Goal: Find contact information: Find contact information

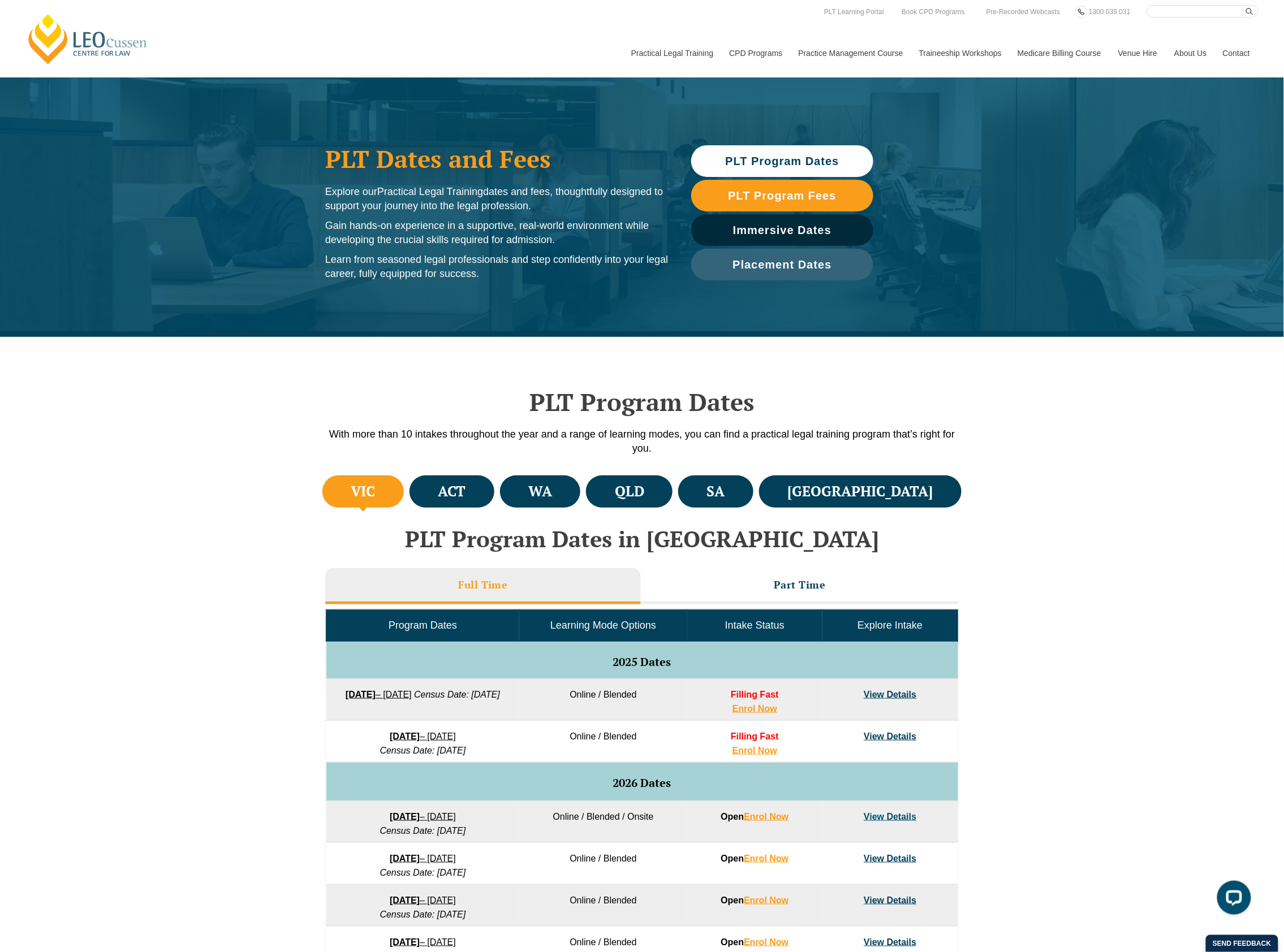
click at [1220, 53] on link "Contact" at bounding box center [1236, 53] width 44 height 49
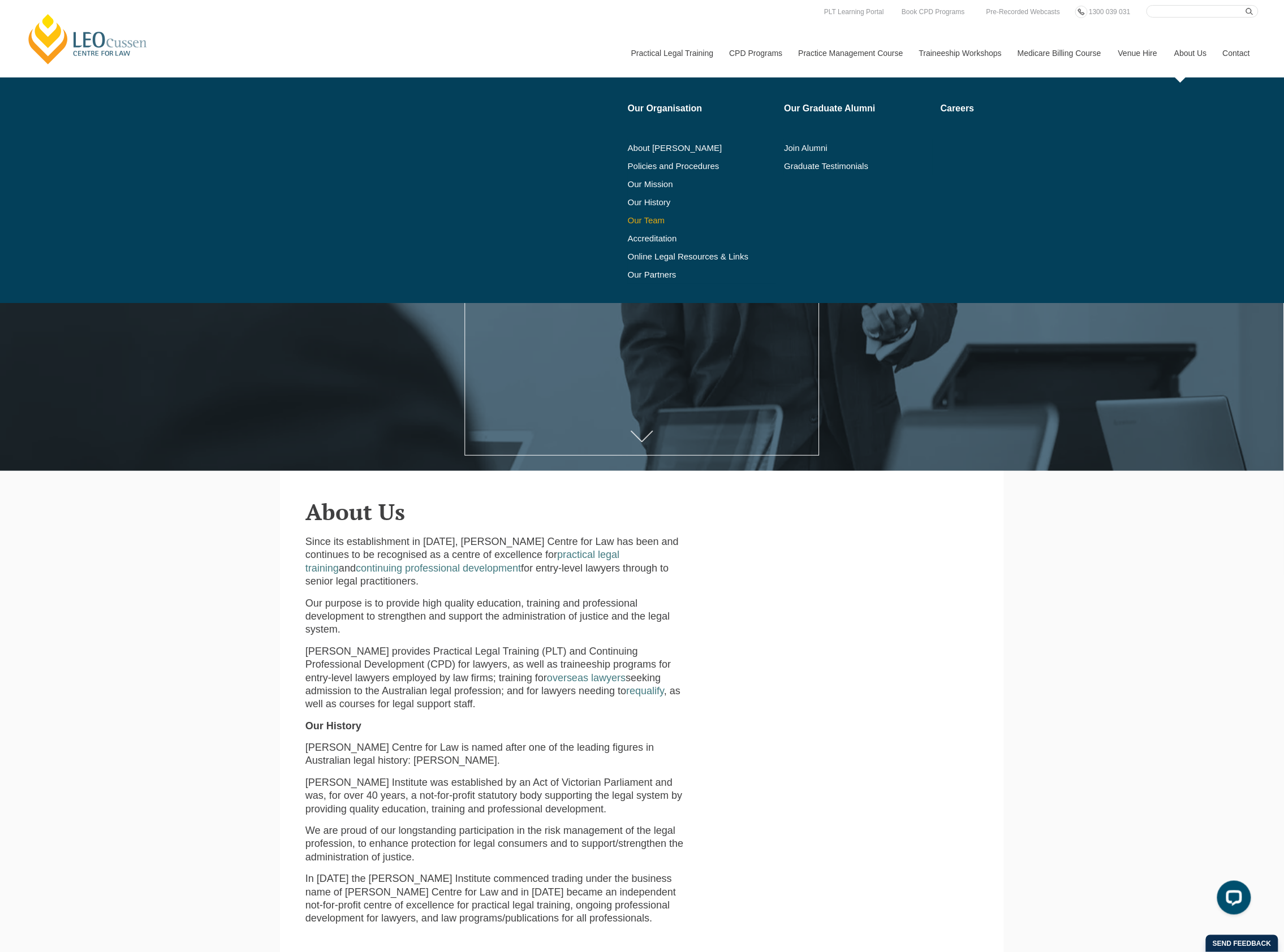
click at [652, 220] on link "Our Team" at bounding box center [702, 221] width 149 height 9
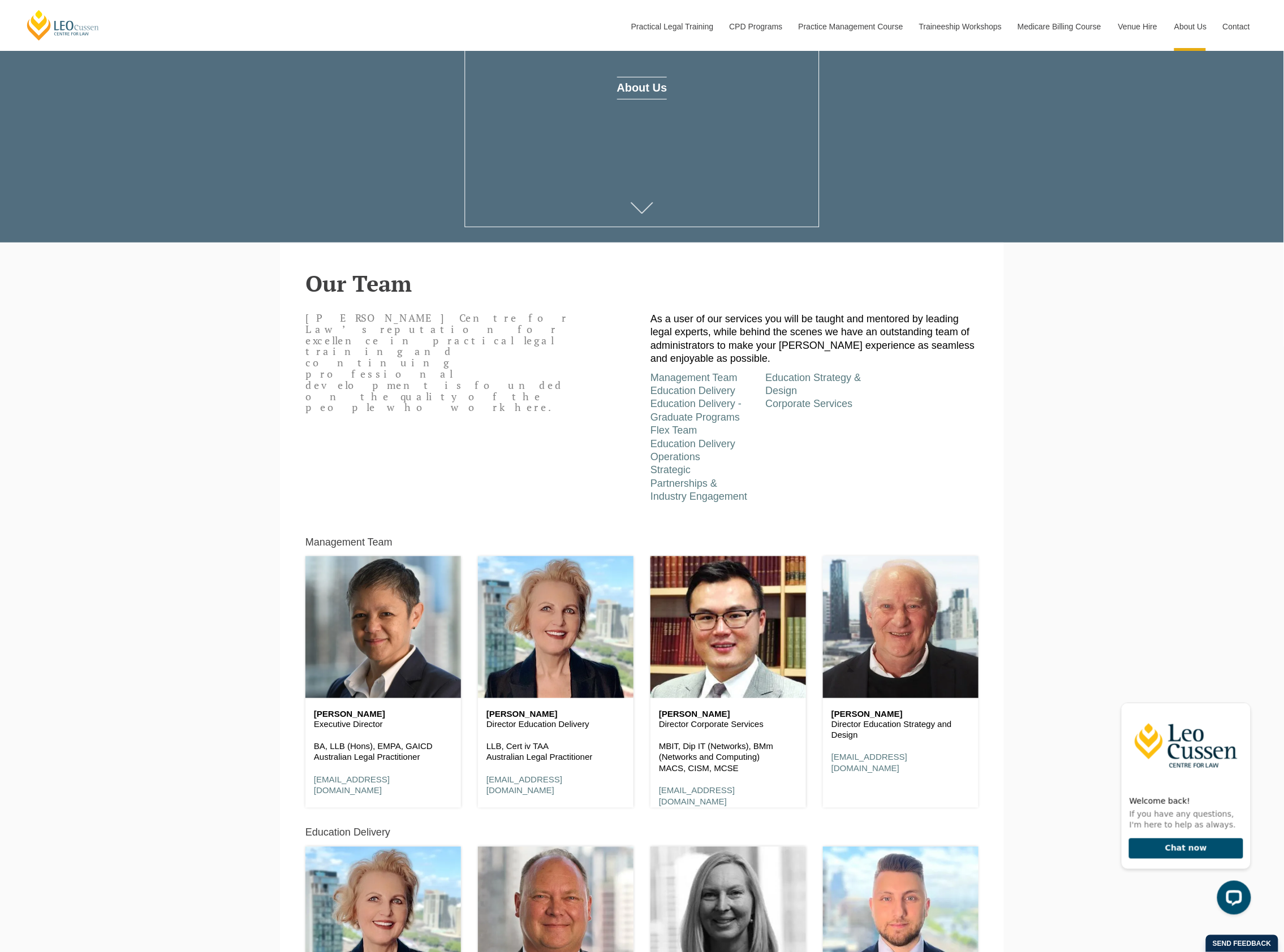
scroll to position [226, 0]
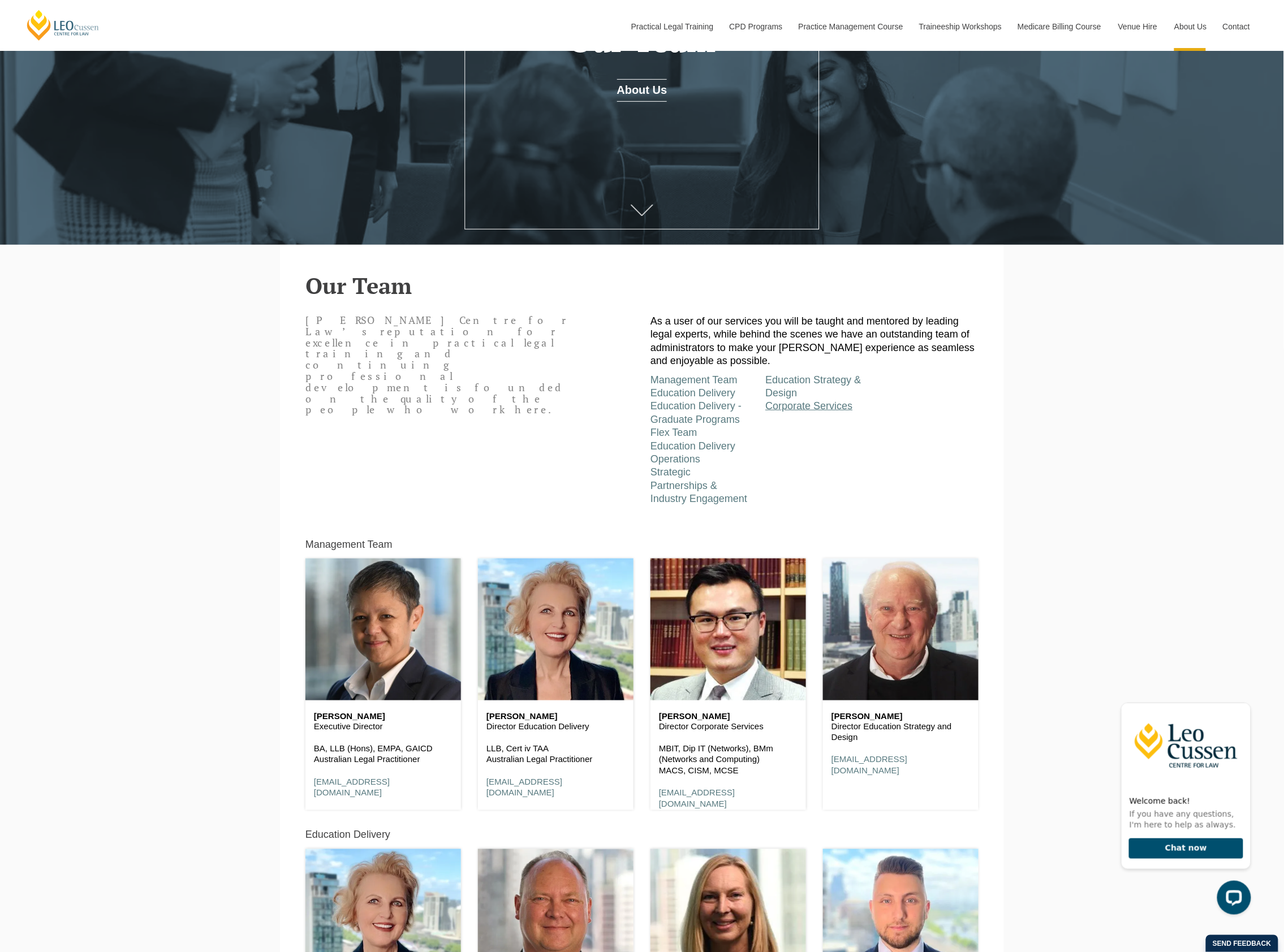
click at [779, 410] on link "Corporate Services" at bounding box center [809, 405] width 87 height 11
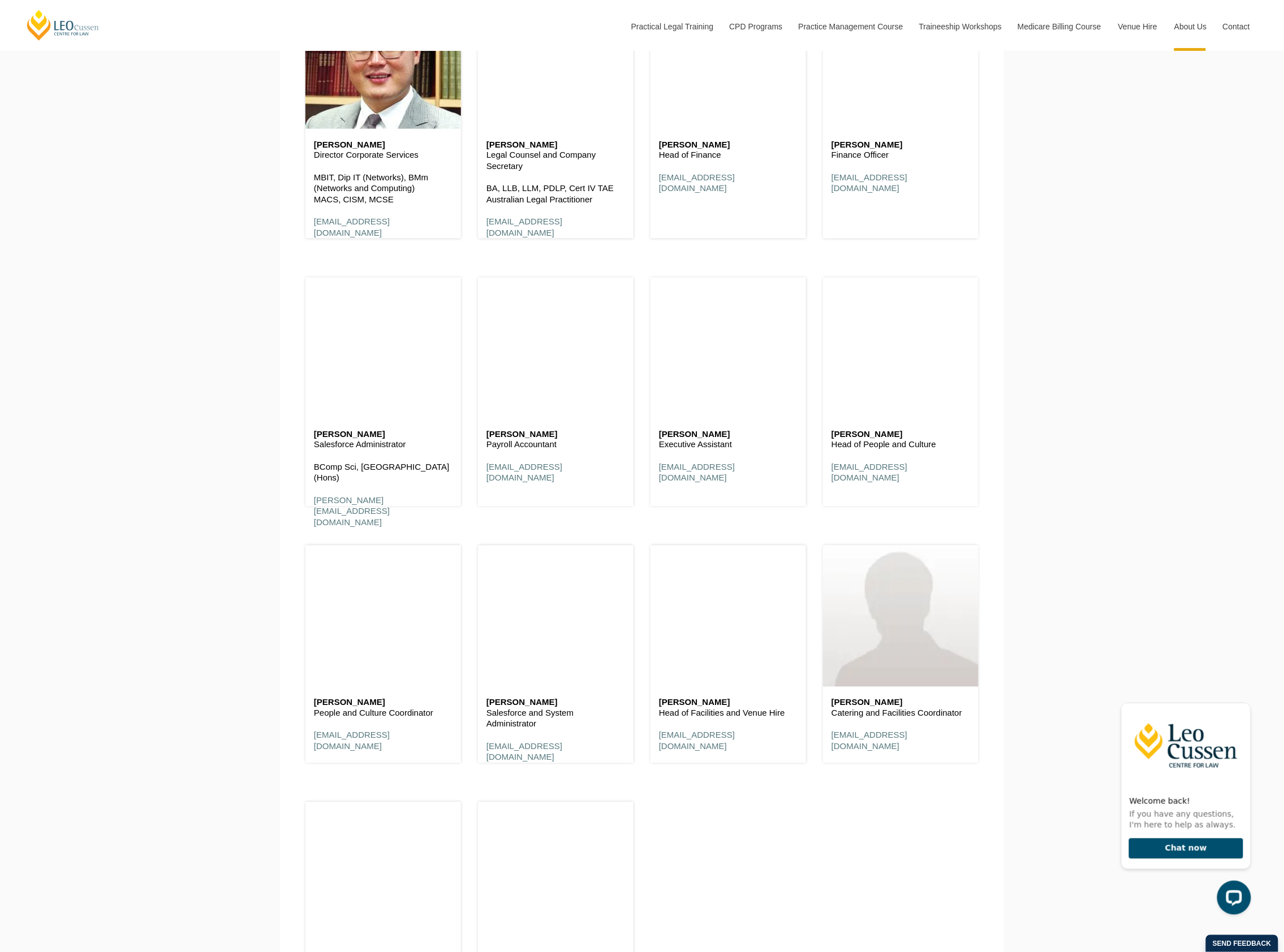
scroll to position [6398, 0]
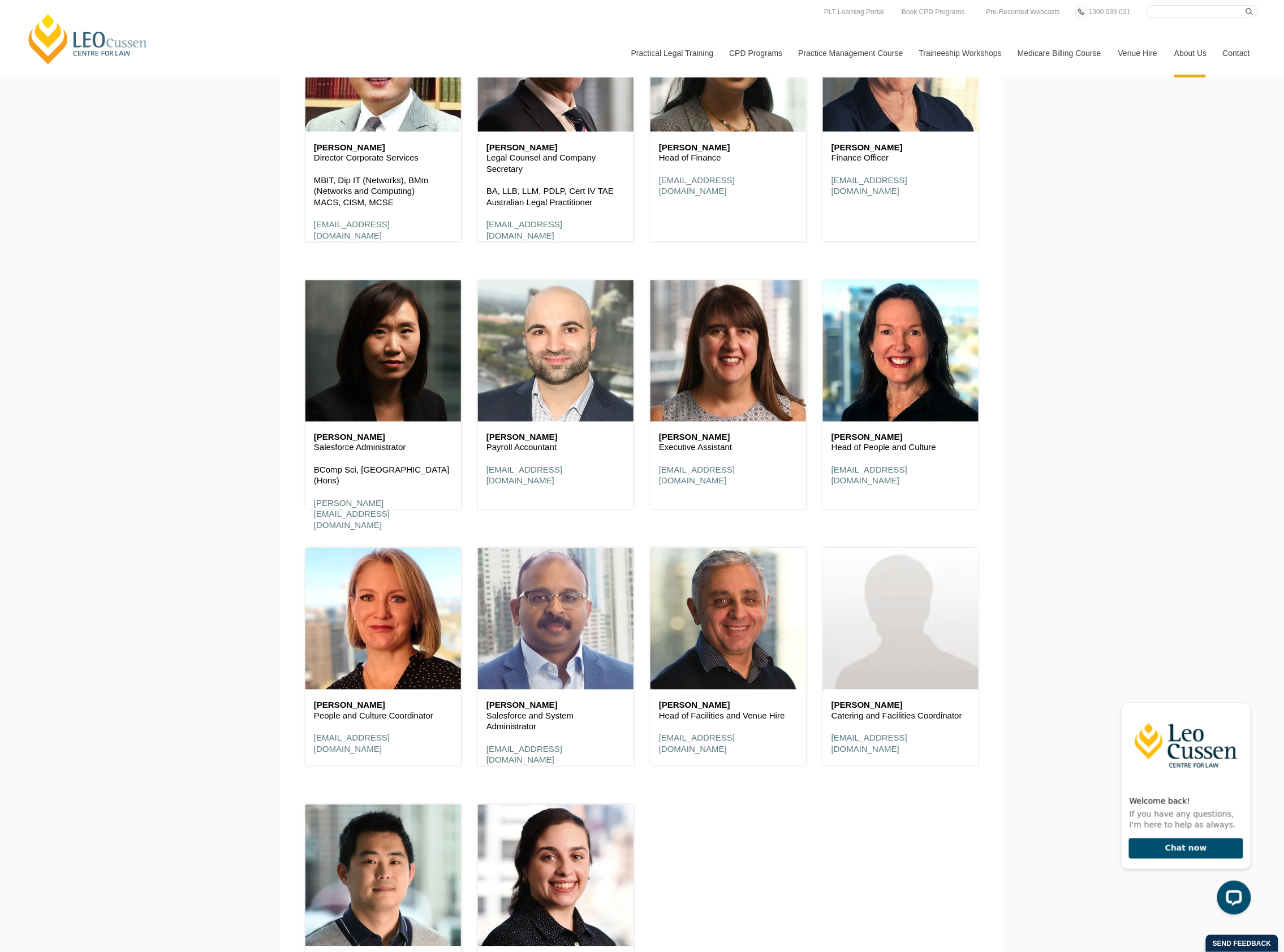
click at [966, 248] on div "Denise Kiely Finance Officer dkiely@leocussen.edu.au" at bounding box center [900, 110] width 172 height 290
